Goal: Communication & Community: Answer question/provide support

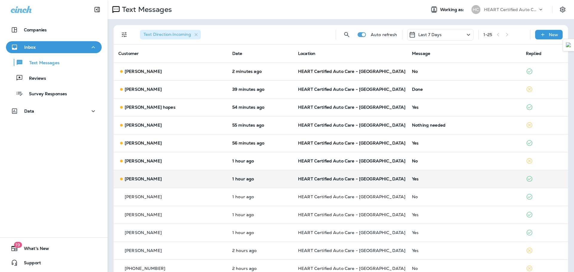
click at [176, 183] on td "[PERSON_NAME]" at bounding box center [171, 179] width 114 height 18
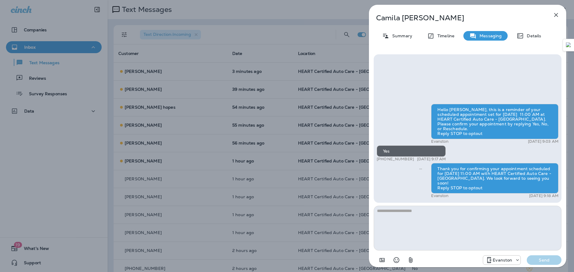
click at [171, 164] on div "[PERSON_NAME] Summary Timeline Messaging Details Hello [PERSON_NAME], this is a…" at bounding box center [287, 136] width 574 height 272
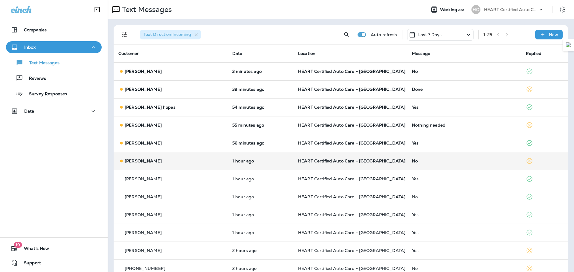
click at [170, 157] on td "[PERSON_NAME]" at bounding box center [171, 161] width 114 height 18
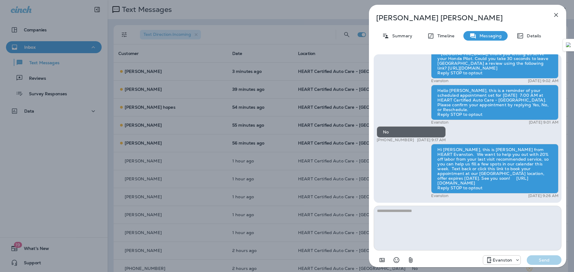
click at [156, 144] on div "[PERSON_NAME] Summary Timeline Messaging Details Hello [PERSON_NAME], this is a…" at bounding box center [287, 136] width 574 height 272
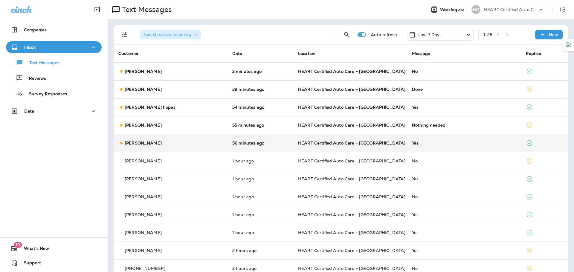
click at [156, 142] on p "[PERSON_NAME]" at bounding box center [143, 143] width 37 height 5
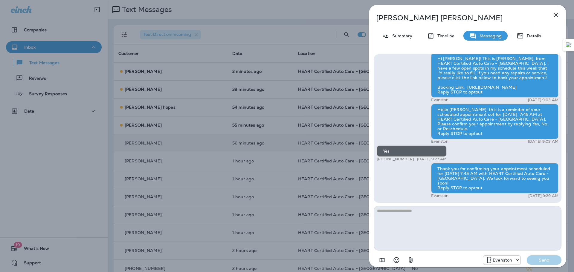
click at [161, 125] on div "[PERSON_NAME] Summary Timeline Messaging Details Hello [PERSON_NAME], this is a…" at bounding box center [287, 136] width 574 height 272
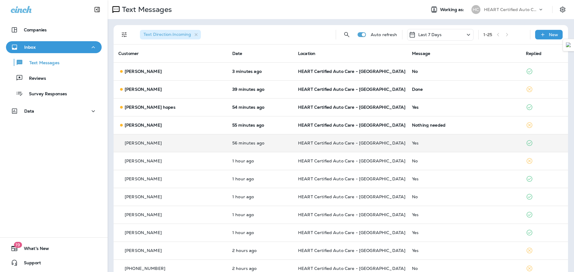
click at [160, 125] on div at bounding box center [287, 136] width 574 height 272
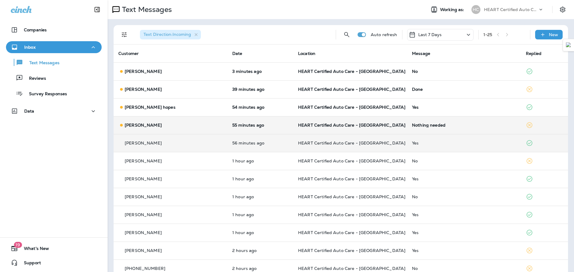
click at [137, 124] on p "[PERSON_NAME]" at bounding box center [143, 125] width 37 height 5
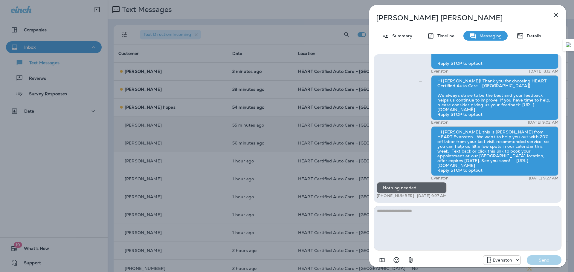
click at [140, 108] on div "[PERSON_NAME] Summary Timeline Messaging Details Hi [PERSON_NAME]! Thank you so…" at bounding box center [287, 136] width 574 height 272
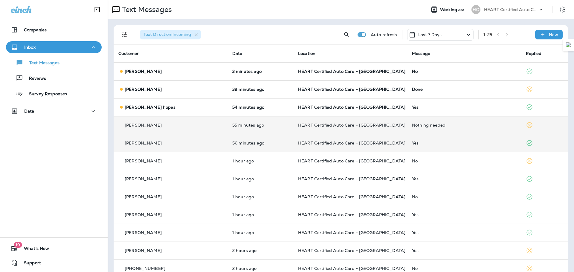
click at [140, 106] on div at bounding box center [287, 136] width 574 height 272
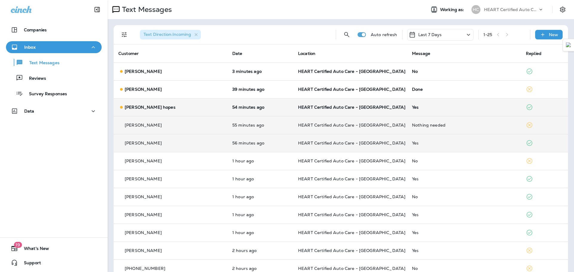
click at [140, 105] on p "[PERSON_NAME] hopes" at bounding box center [150, 107] width 51 height 5
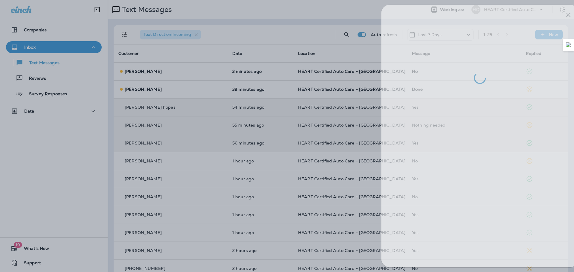
click at [145, 92] on div at bounding box center [299, 136] width 574 height 272
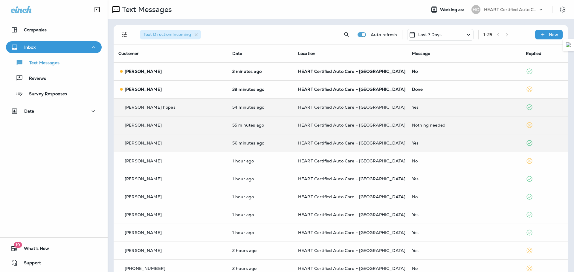
click at [145, 91] on div at bounding box center [287, 136] width 574 height 272
click at [145, 91] on p "[PERSON_NAME]" at bounding box center [143, 89] width 37 height 5
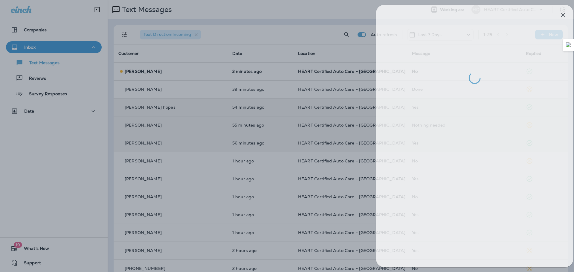
click at [150, 71] on div at bounding box center [294, 136] width 574 height 272
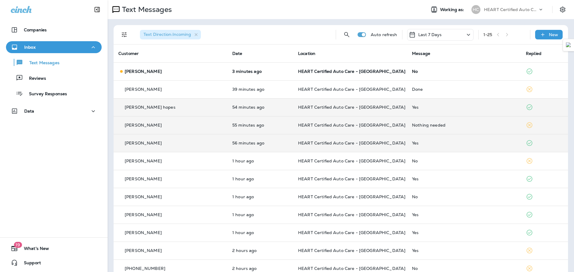
click at [150, 71] on p "[PERSON_NAME]" at bounding box center [143, 71] width 37 height 5
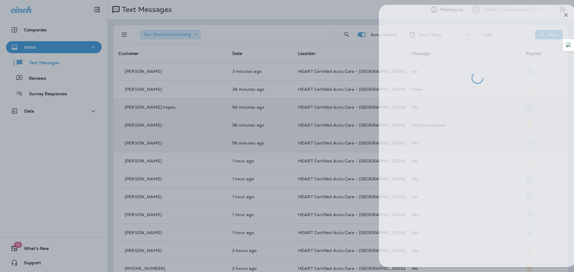
click at [168, 80] on div at bounding box center [297, 136] width 574 height 272
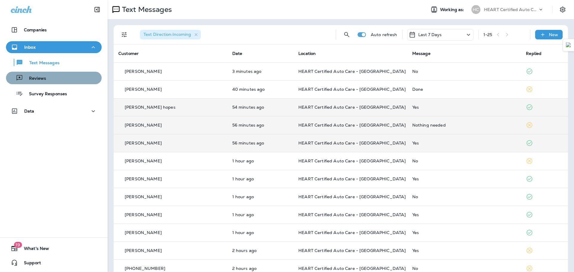
click at [55, 82] on div "Reviews" at bounding box center [53, 78] width 91 height 9
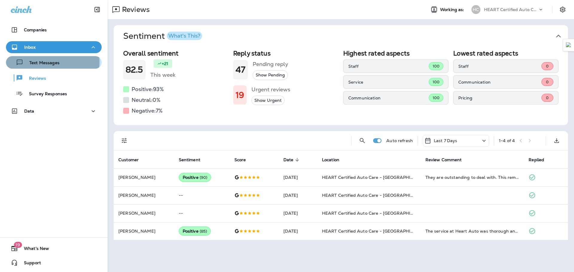
click at [51, 62] on p "Text Messages" at bounding box center [41, 63] width 36 height 6
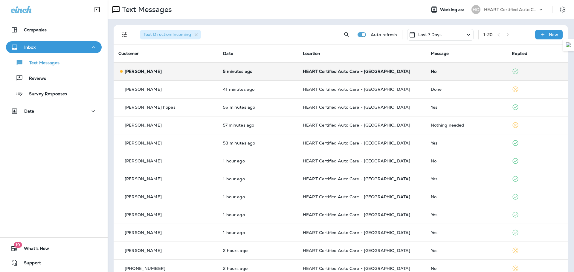
click at [154, 66] on td "[PERSON_NAME]" at bounding box center [166, 71] width 105 height 18
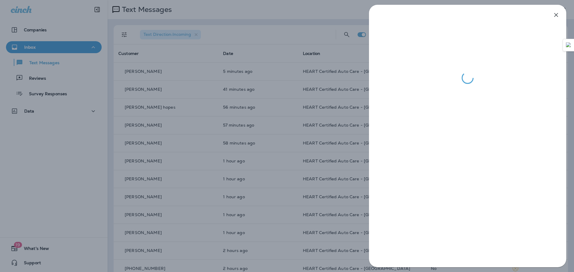
click at [258, 48] on div at bounding box center [287, 136] width 574 height 272
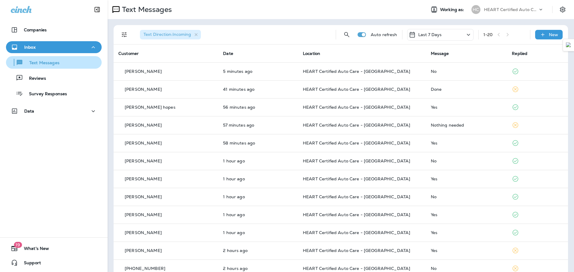
click at [53, 66] on p "Text Messages" at bounding box center [41, 63] width 36 height 6
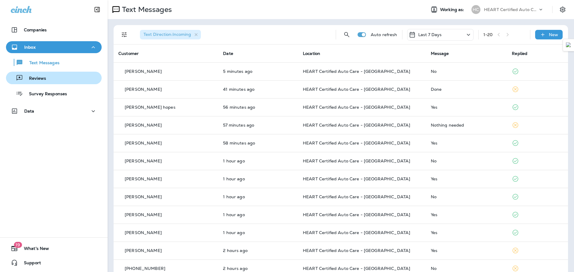
click at [48, 80] on div "Reviews" at bounding box center [53, 78] width 91 height 9
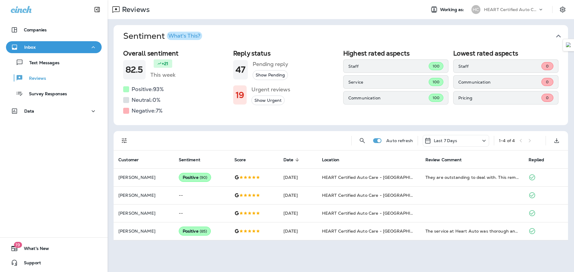
click at [65, 50] on div "Inbox" at bounding box center [54, 47] width 86 height 7
click at [64, 43] on button "Inbox" at bounding box center [54, 47] width 96 height 12
click at [52, 65] on p "Text Messages" at bounding box center [41, 63] width 36 height 6
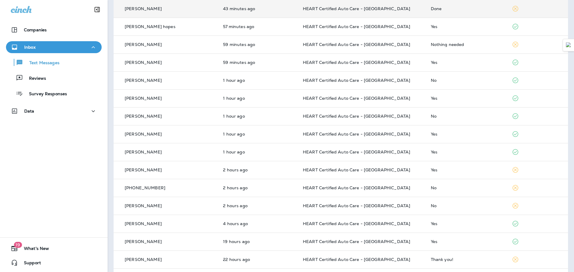
scroll to position [90, 0]
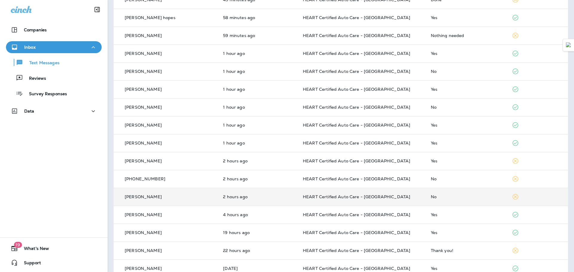
click at [210, 197] on td "[PERSON_NAME]" at bounding box center [166, 197] width 105 height 18
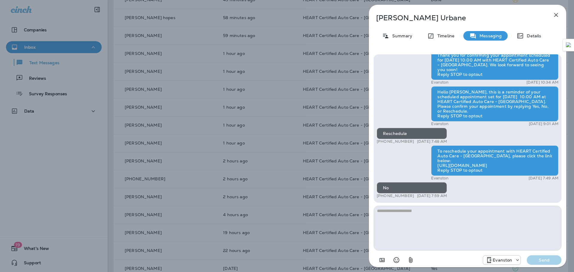
click at [279, 14] on div "[PERSON_NAME] Summary Timeline Messaging Details Hello [PERSON_NAME], this is a…" at bounding box center [287, 136] width 574 height 272
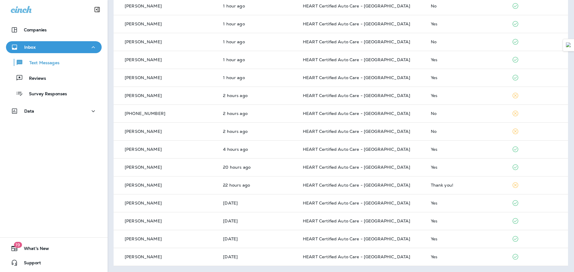
scroll to position [6, 0]
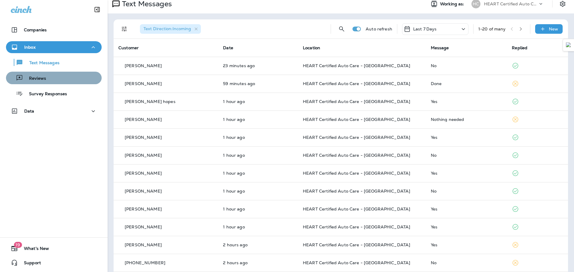
click at [66, 76] on div "Reviews" at bounding box center [53, 78] width 91 height 9
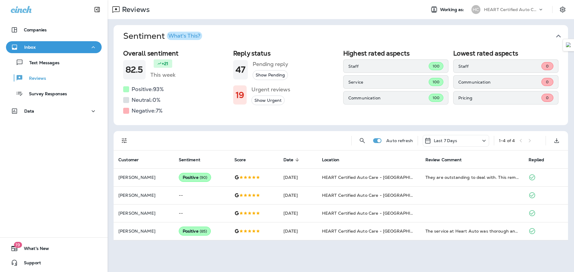
click at [71, 45] on div "Inbox" at bounding box center [54, 47] width 86 height 7
click at [70, 45] on div "Inbox" at bounding box center [54, 47] width 86 height 7
click at [57, 77] on div "Reviews" at bounding box center [53, 78] width 91 height 9
click at [55, 67] on div "Text Messages" at bounding box center [33, 62] width 51 height 9
